Goal: Task Accomplishment & Management: Manage account settings

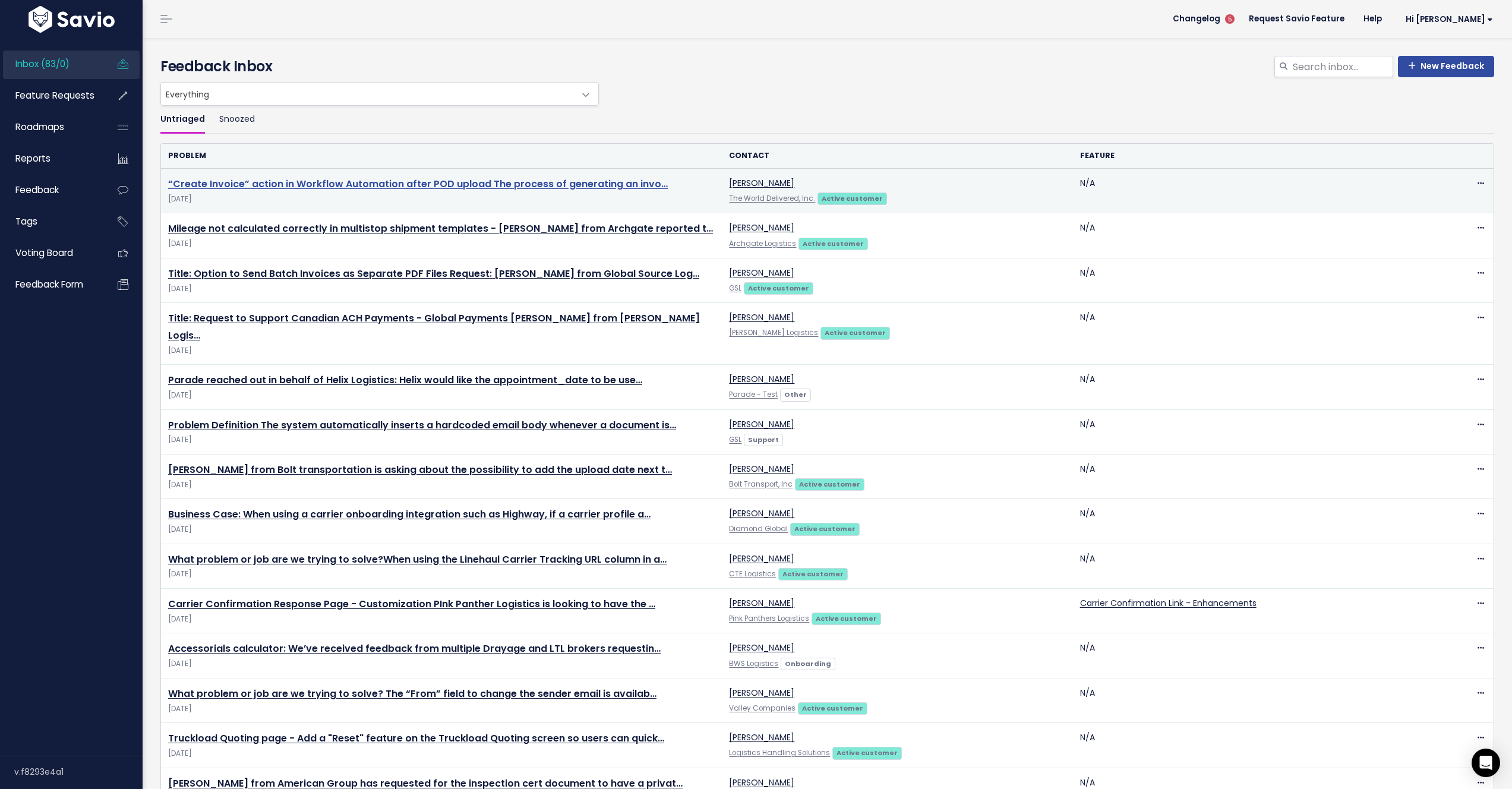
click at [314, 178] on link "“Create Invoice” action in Workflow Automation after POD upload The process of …" at bounding box center [418, 184] width 500 height 13
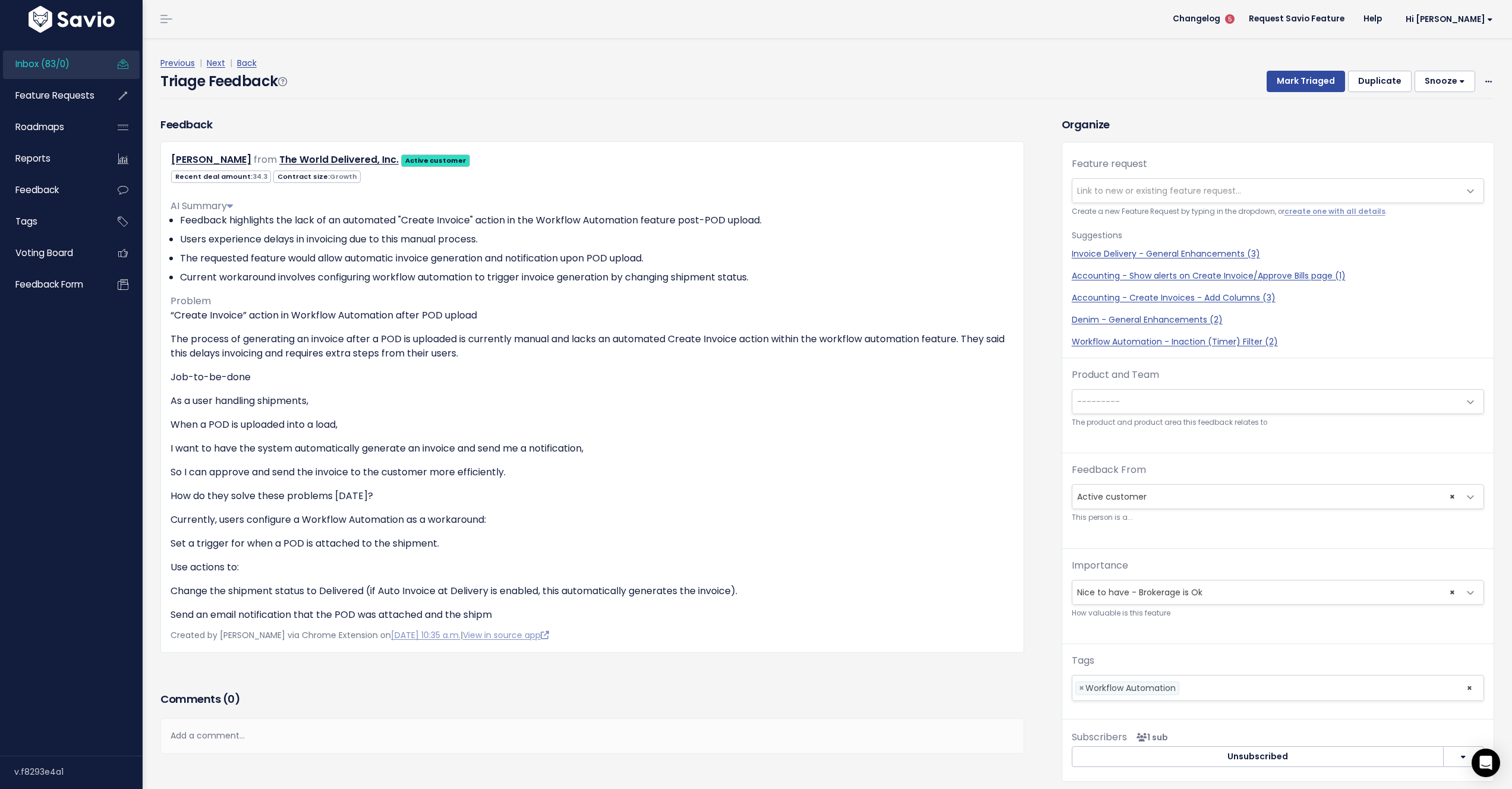
click at [1149, 196] on span "Link to new or existing feature request..." at bounding box center [1159, 190] width 164 height 12
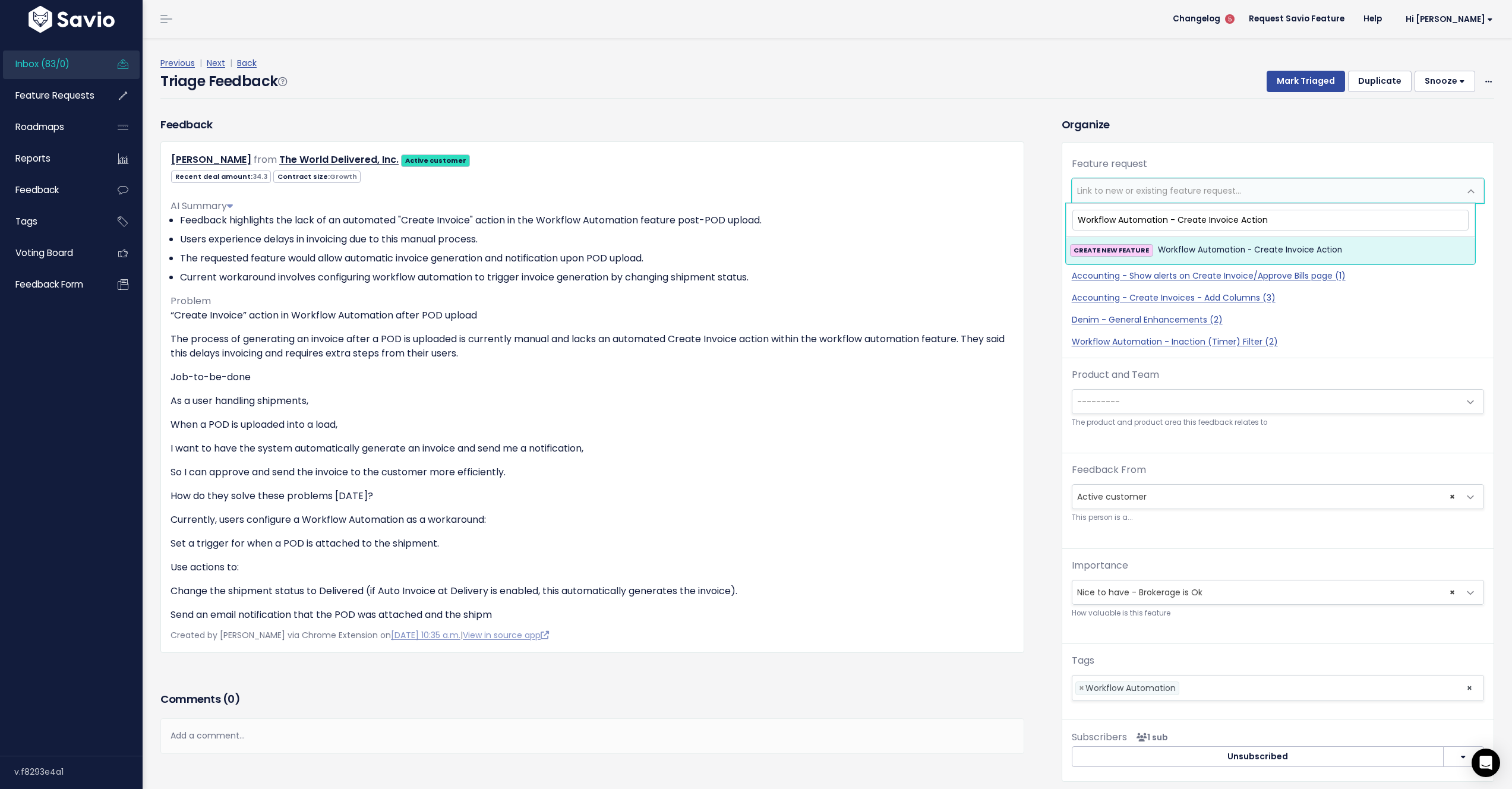
type input "Workflow Automation - Create Invoice Action"
click at [1241, 252] on span "Workflow Automation - Create Invoice Action" at bounding box center [1250, 250] width 184 height 14
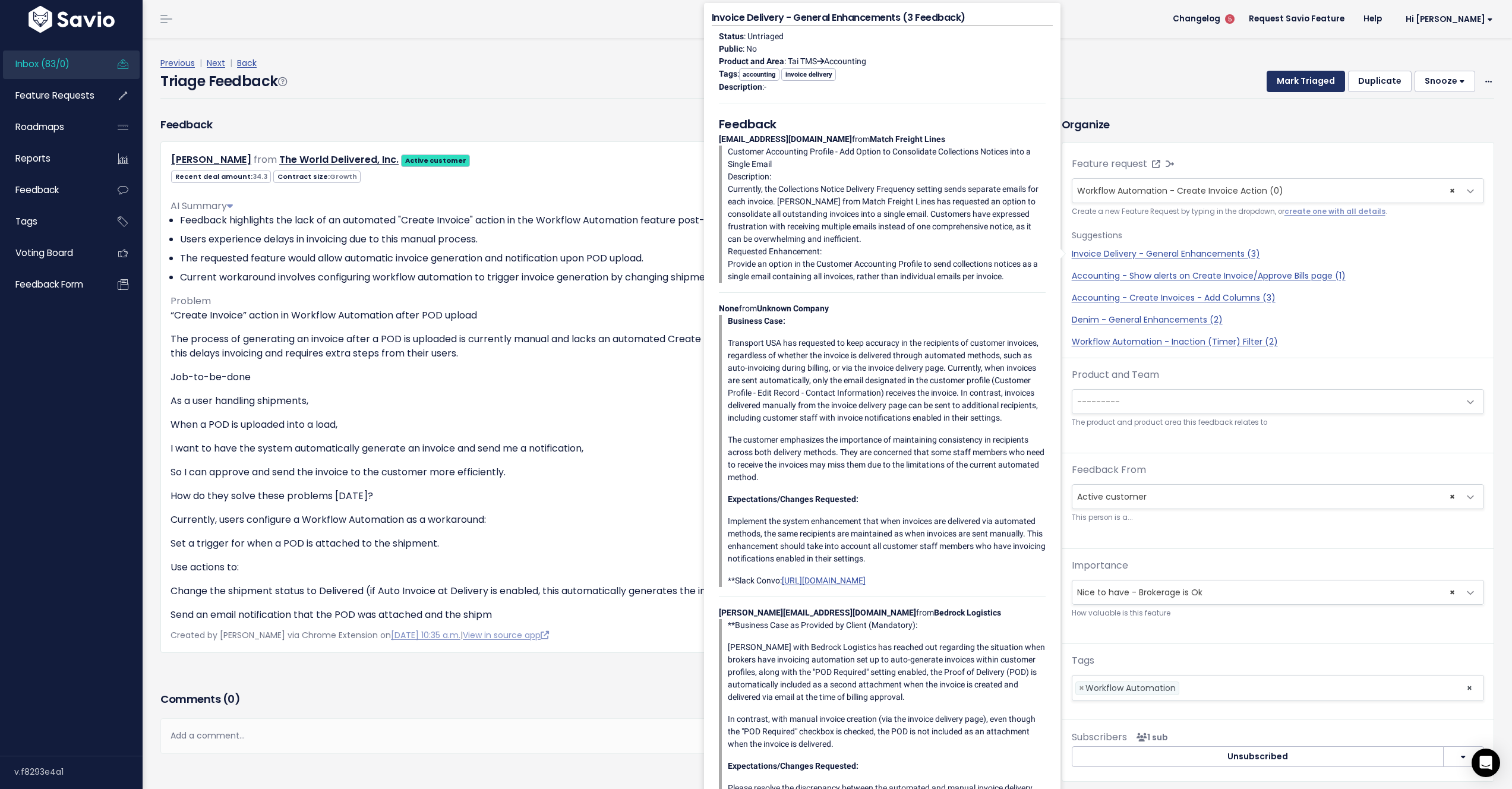
click at [1322, 78] on button "Mark Triaged" at bounding box center [1306, 81] width 79 height 21
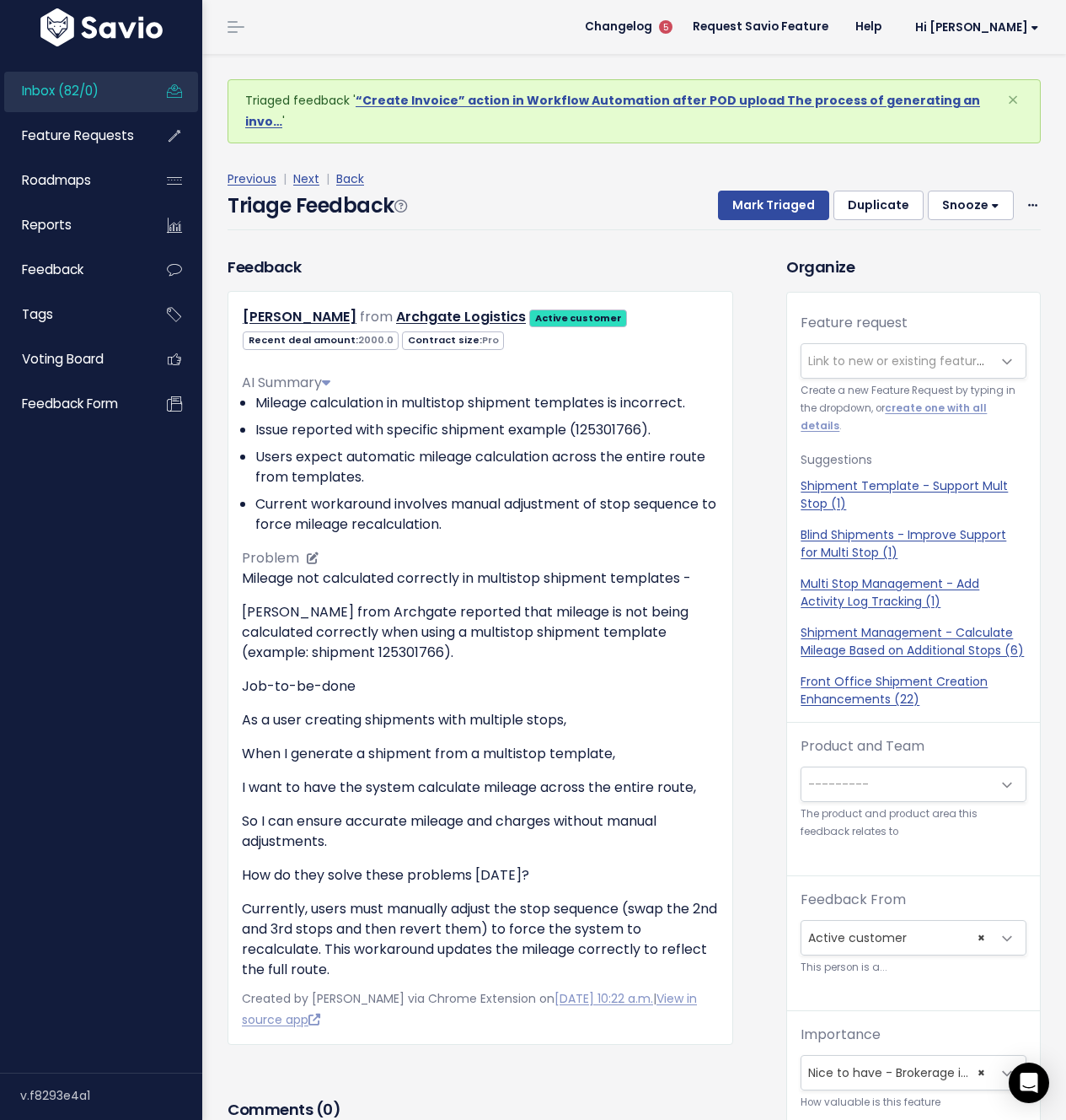
click at [332, 627] on p "Nick from Archgate reported that mileage is not being calculated correctly when…" at bounding box center [481, 632] width 477 height 61
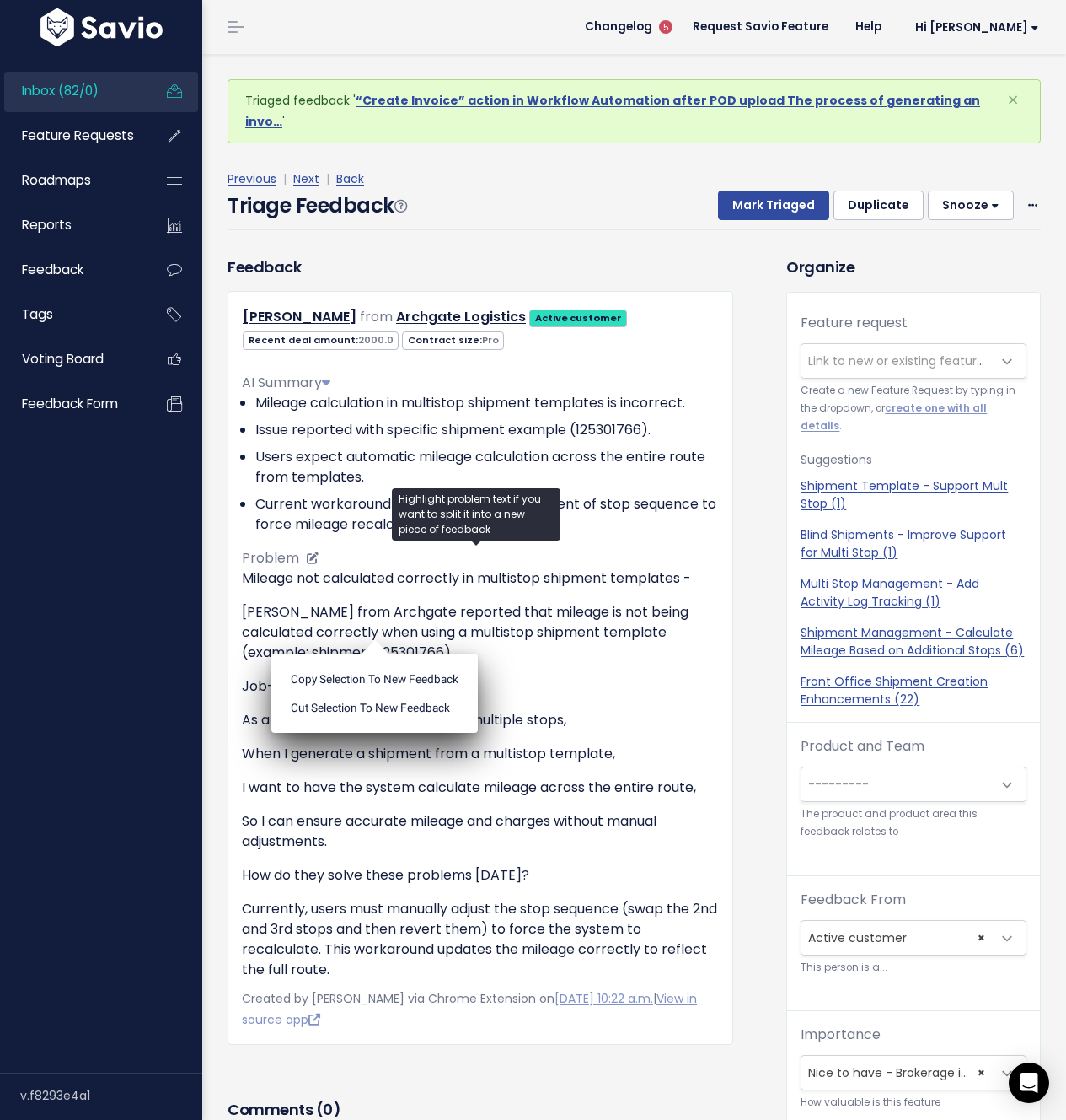
click at [574, 650] on div "Mileage not calculated correctly in multistop shipment templates - Nick from Ar…" at bounding box center [481, 774] width 477 height 412
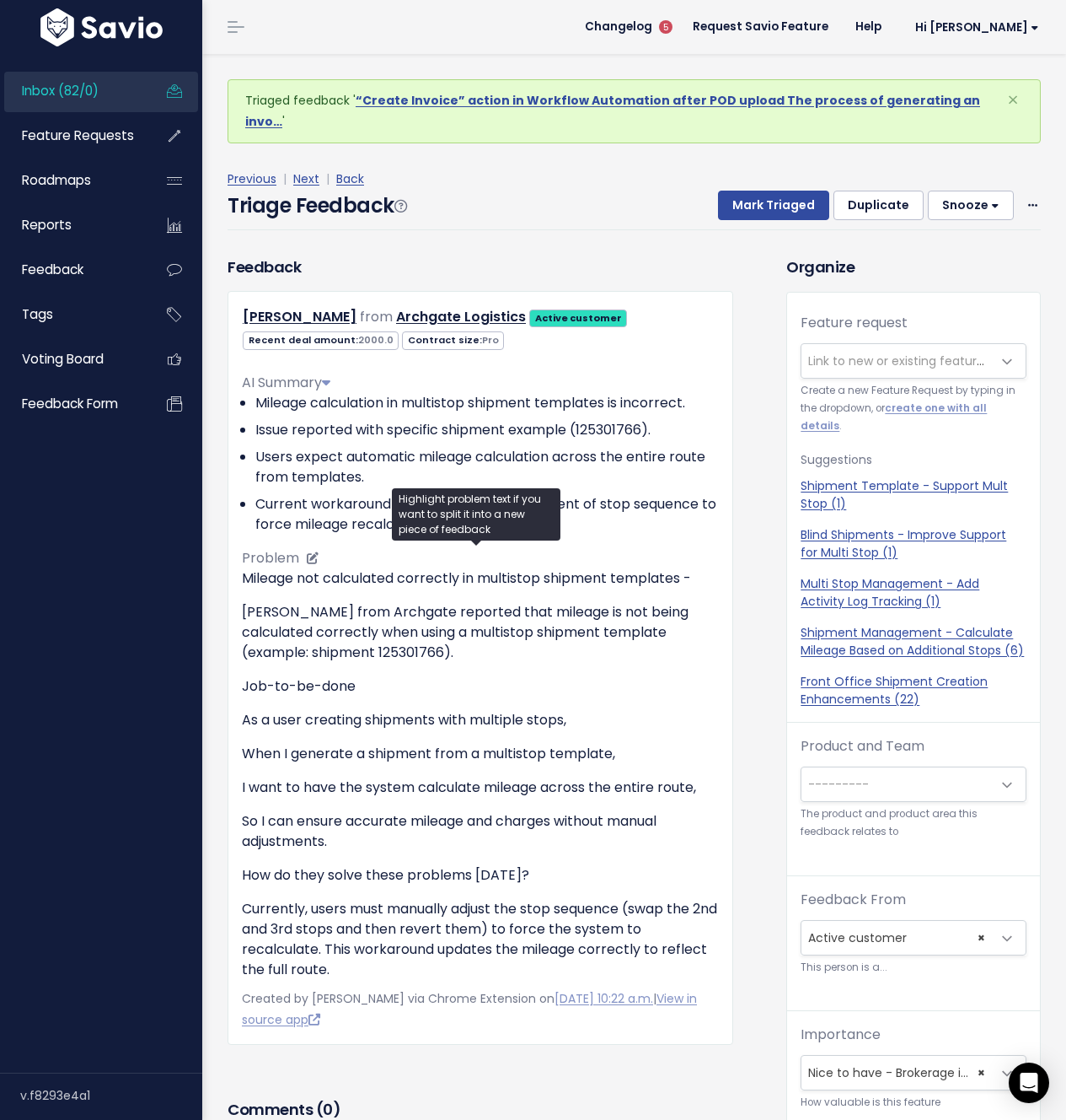
click at [541, 575] on div "Mileage not calculated correctly in multistop shipment templates - Nick from Ar…" at bounding box center [481, 774] width 477 height 412
click at [521, 568] on p "Mileage not calculated correctly in multistop shipment templates -" at bounding box center [481, 578] width 477 height 20
click at [502, 568] on p "Mileage not calculated correctly in multistop shipment templates -" at bounding box center [481, 578] width 477 height 20
click at [372, 521] on div "AI Summary Mileage calculation in multistop shipment templates is incorrect. Is…" at bounding box center [481, 669] width 477 height 621
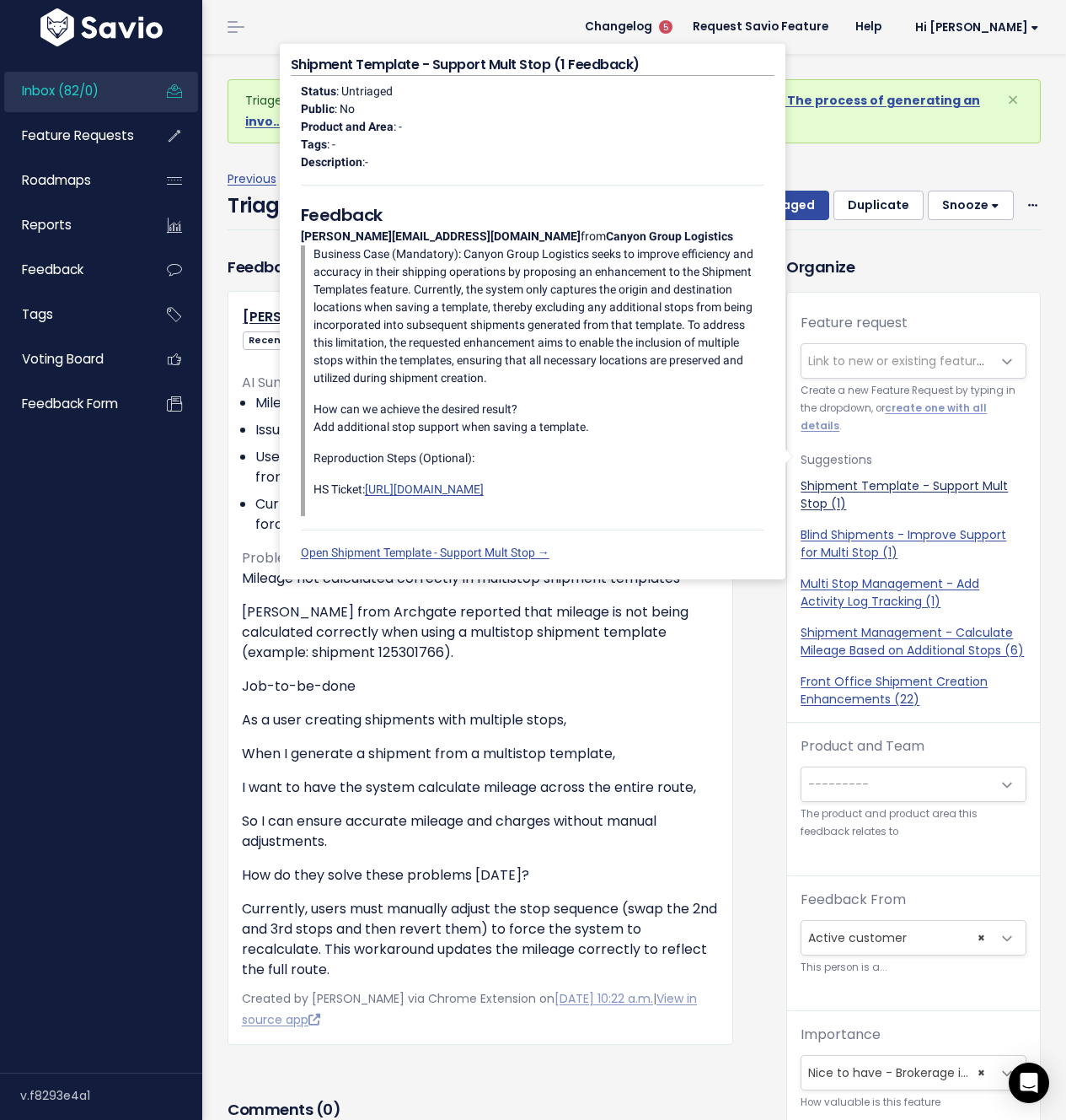
click at [891, 477] on link "Shipment Template - Support Mult Stop (1)" at bounding box center [913, 495] width 226 height 35
select select "47098"
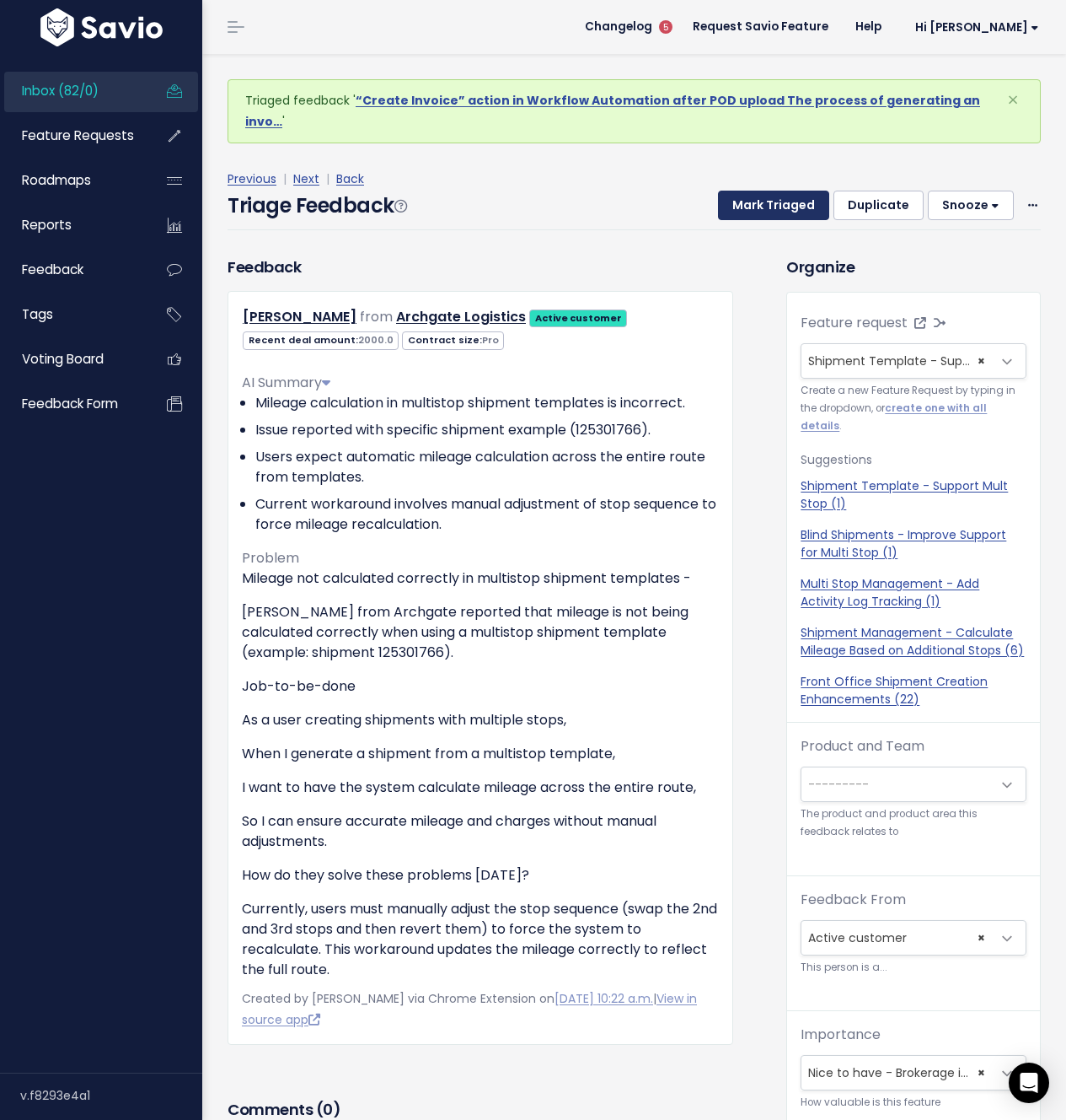
click at [757, 190] on button "Mark Triaged" at bounding box center [774, 205] width 112 height 30
